Goal: Information Seeking & Learning: Learn about a topic

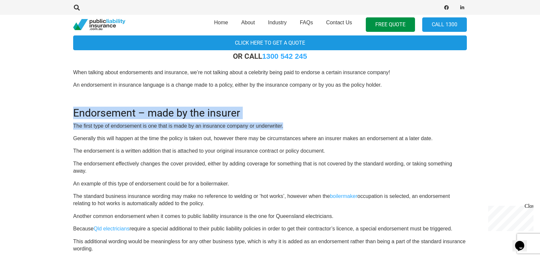
drag, startPoint x: 109, startPoint y: 121, endPoint x: 309, endPoint y: 125, distance: 199.4
click at [309, 125] on section "Click here to get a quote OR CALL [PHONE_NUMBER] When talking about endorsement…" at bounding box center [270, 246] width 540 height 444
click at [309, 125] on p "The first type of endorsement is one that is made by an insurance company or un…" at bounding box center [269, 125] width 393 height 7
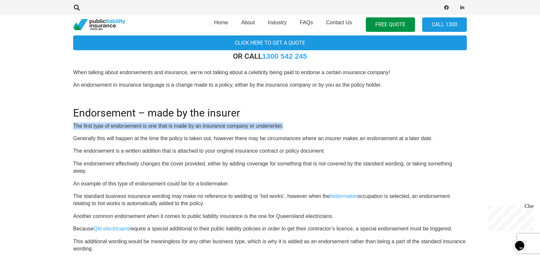
drag, startPoint x: 296, startPoint y: 119, endPoint x: 291, endPoint y: 129, distance: 11.0
click at [291, 129] on div "OR CALL [PHONE_NUMBER] When talking about endorsements and insurance, we’re not…" at bounding box center [269, 254] width 393 height 405
click at [291, 129] on p "The first type of endorsement is one that is made by an insurance company or un…" at bounding box center [269, 125] width 393 height 7
drag, startPoint x: 296, startPoint y: 126, endPoint x: 304, endPoint y: 116, distance: 13.0
click at [304, 116] on div "OR CALL [PHONE_NUMBER] When talking about endorsements and insurance, we’re not…" at bounding box center [269, 254] width 393 height 405
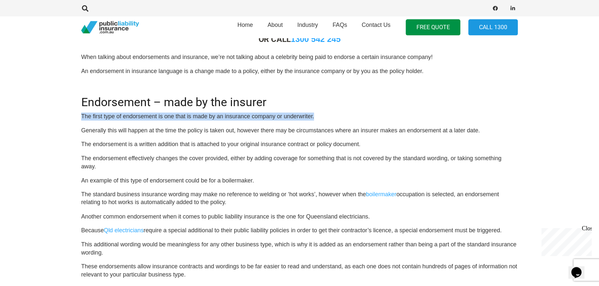
scroll to position [236, 0]
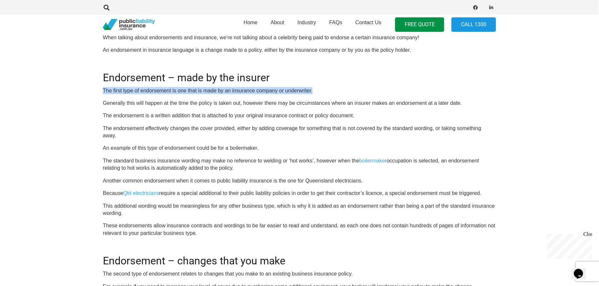
drag, startPoint x: 350, startPoint y: 84, endPoint x: 343, endPoint y: 88, distance: 7.5
click at [350, 84] on div "OR CALL [PHONE_NUMBER] When talking about endorsements and insurance, we’re not…" at bounding box center [299, 219] width 393 height 405
click at [339, 90] on p "The first type of endorsement is one that is made by an insurance company or un…" at bounding box center [299, 90] width 393 height 7
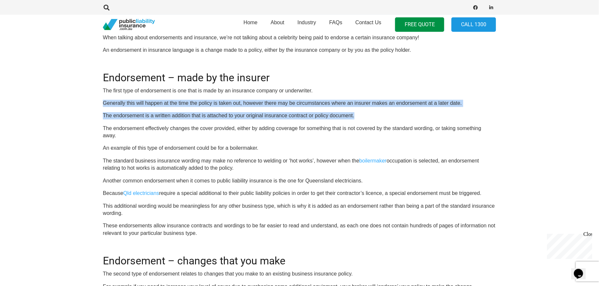
drag, startPoint x: 335, startPoint y: 94, endPoint x: 472, endPoint y: 119, distance: 140.1
click at [472, 119] on div "OR CALL [PHONE_NUMBER] When talking about endorsements and insurance, we’re not…" at bounding box center [299, 219] width 393 height 405
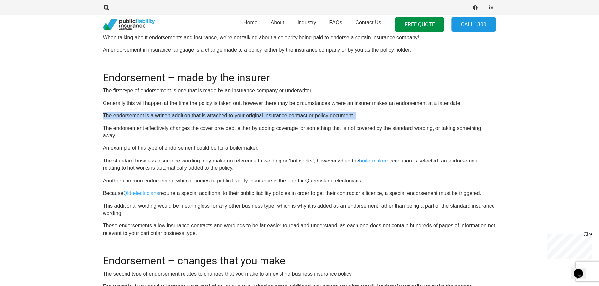
drag, startPoint x: 450, startPoint y: 121, endPoint x: 487, endPoint y: 100, distance: 42.4
click at [487, 100] on div "OR CALL [PHONE_NUMBER] When talking about endorsements and insurance, we’re not…" at bounding box center [299, 219] width 393 height 405
drag, startPoint x: 487, startPoint y: 100, endPoint x: 489, endPoint y: 91, distance: 9.1
click at [488, 100] on p "Generally this will happen at the time the policy is taken out, however there m…" at bounding box center [299, 103] width 393 height 7
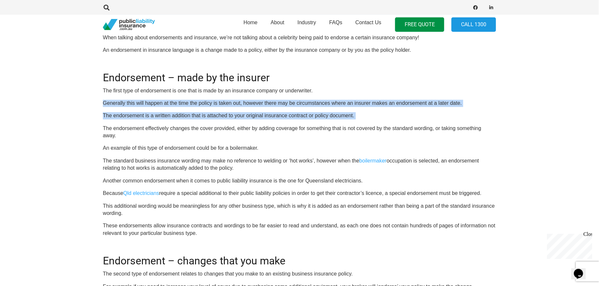
drag, startPoint x: 489, startPoint y: 91, endPoint x: 476, endPoint y: 122, distance: 33.5
click at [476, 122] on div "OR CALL [PHONE_NUMBER] When talking about endorsements and insurance, we’re not…" at bounding box center [299, 219] width 393 height 405
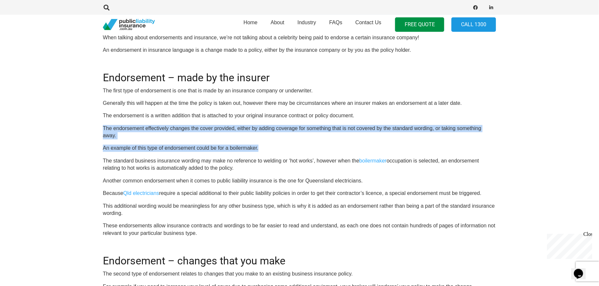
drag, startPoint x: 478, startPoint y: 116, endPoint x: 514, endPoint y: 141, distance: 43.1
click at [514, 141] on section "Click here to get a quote OR CALL [PHONE_NUMBER] When talking about endorsement…" at bounding box center [299, 211] width 599 height 444
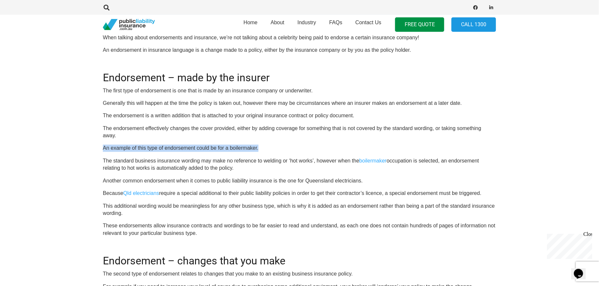
drag, startPoint x: 512, startPoint y: 143, endPoint x: 519, endPoint y: 129, distance: 15.6
click at [519, 129] on section "Click here to get a quote OR CALL [PHONE_NUMBER] When talking about endorsement…" at bounding box center [299, 211] width 599 height 444
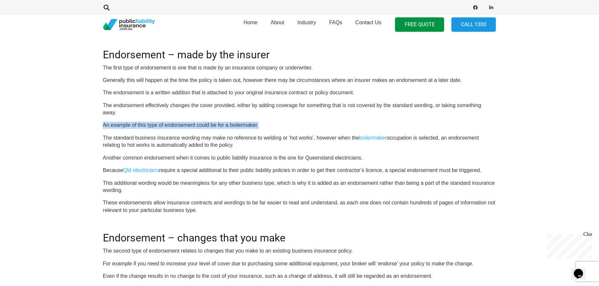
scroll to position [280, 0]
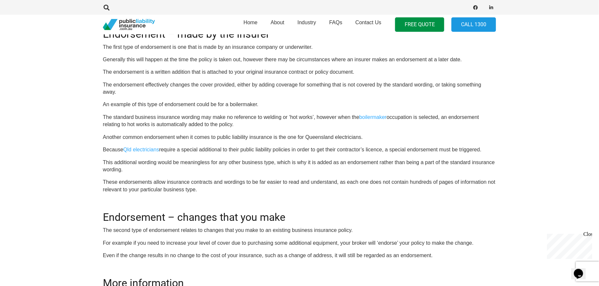
click at [518, 120] on section "Click here to get a quote OR CALL [PHONE_NUMBER] When talking about endorsement…" at bounding box center [299, 167] width 599 height 444
click at [419, 167] on div "OR CALL [PHONE_NUMBER] When talking about endorsements and insurance, we’re not…" at bounding box center [299, 175] width 393 height 405
